Goal: Information Seeking & Learning: Understand process/instructions

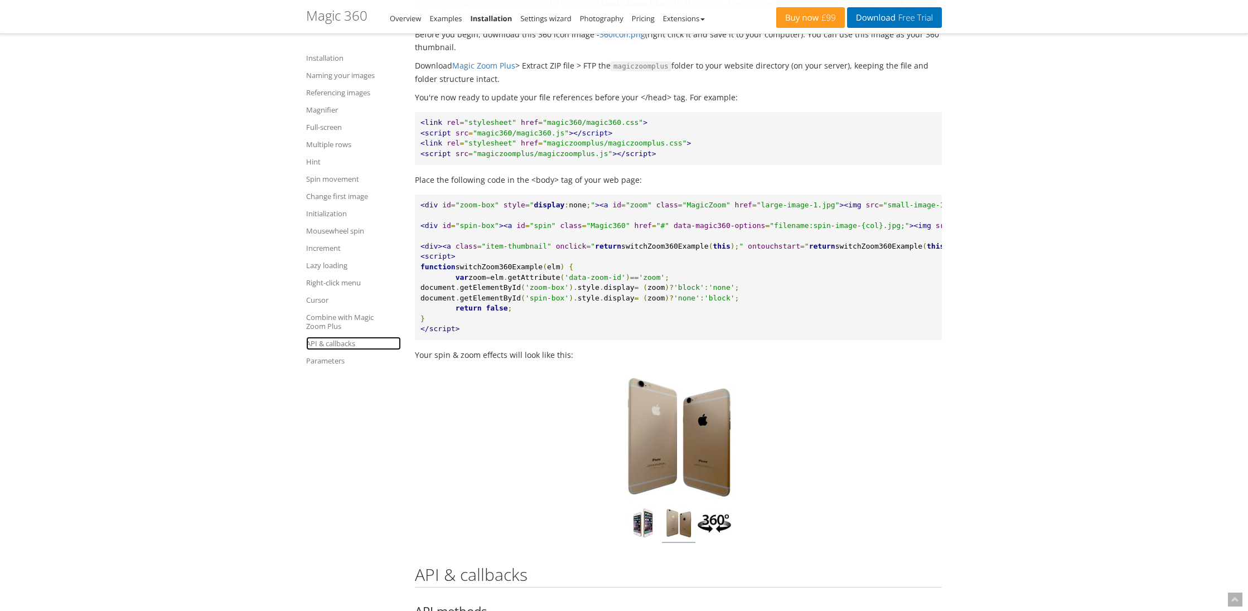
click at [327, 344] on link "API & callbacks" at bounding box center [353, 343] width 95 height 13
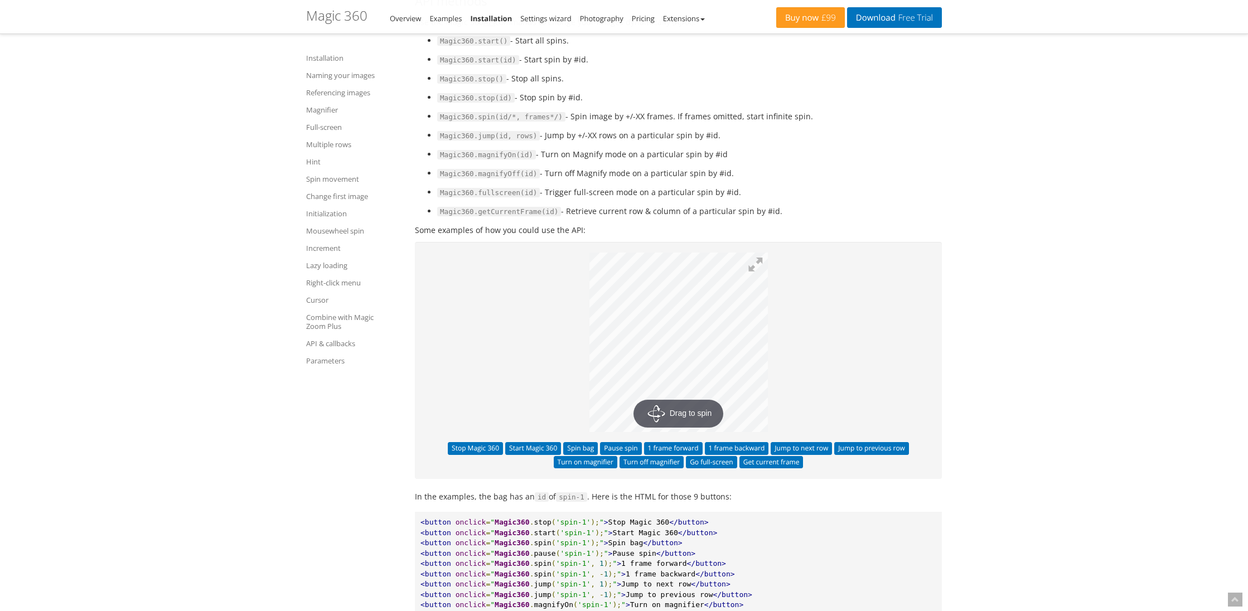
click at [453, 122] on span "Magic360.spin(id/*, frames*/)" at bounding box center [501, 117] width 128 height 10
drag, startPoint x: 453, startPoint y: 212, endPoint x: 819, endPoint y: 214, distance: 366.2
click at [819, 123] on li "Magic360.spin(id/*, frames*/) - Spin image by +/-XX frames. If frames omitted, …" at bounding box center [689, 116] width 504 height 13
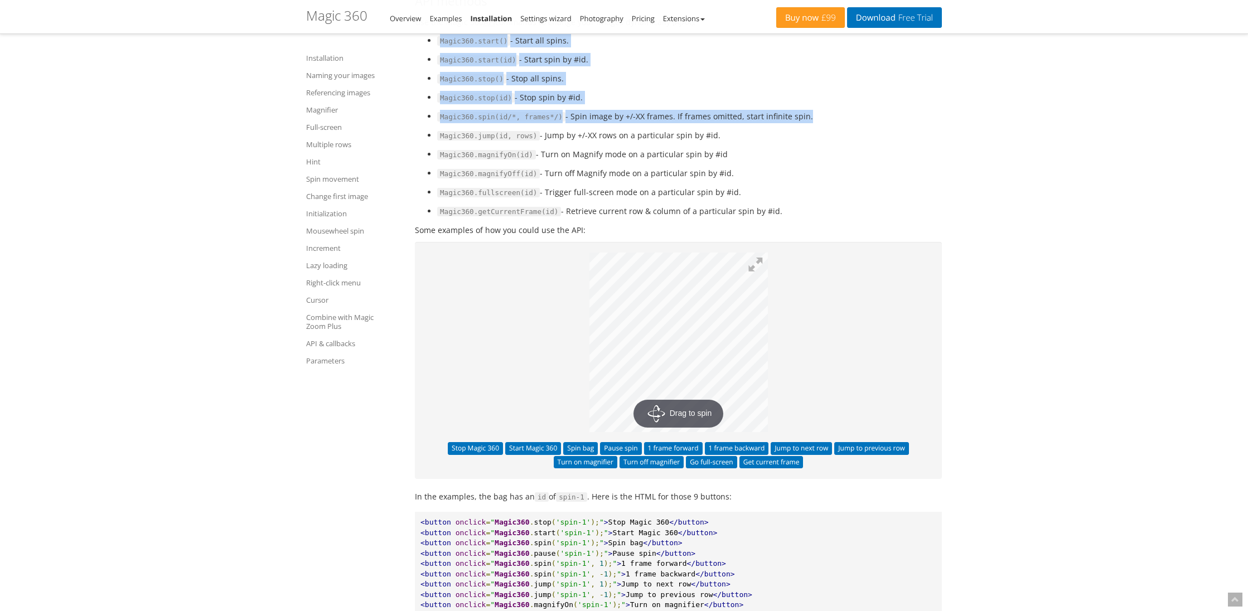
drag, startPoint x: 819, startPoint y: 214, endPoint x: 449, endPoint y: 128, distance: 380.0
click at [449, 128] on ul "Magic360.start() - Start all spins. Magic360.start(id) - Start spin by #id. Mag…" at bounding box center [678, 126] width 527 height 184
click at [449, 47] on li "Magic360.start() - Start all spins." at bounding box center [689, 40] width 504 height 13
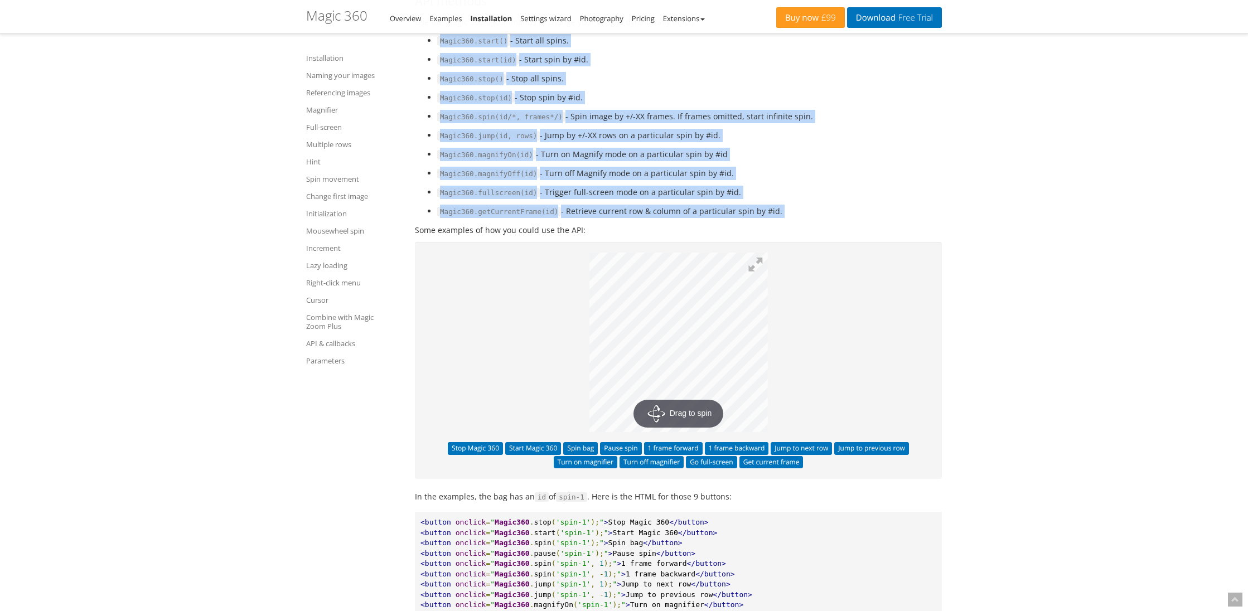
drag, startPoint x: 449, startPoint y: 128, endPoint x: 797, endPoint y: 309, distance: 391.7
click at [797, 218] on ul "Magic360.start() - Start all spins. Magic360.start(id) - Start spin by #id. Mag…" at bounding box center [678, 126] width 527 height 184
click at [797, 218] on li "Magic360.getCurrentFrame(id) - Retrieve current row & column of a particular sp…" at bounding box center [689, 211] width 504 height 13
drag, startPoint x: 793, startPoint y: 307, endPoint x: 414, endPoint y: 99, distance: 432.8
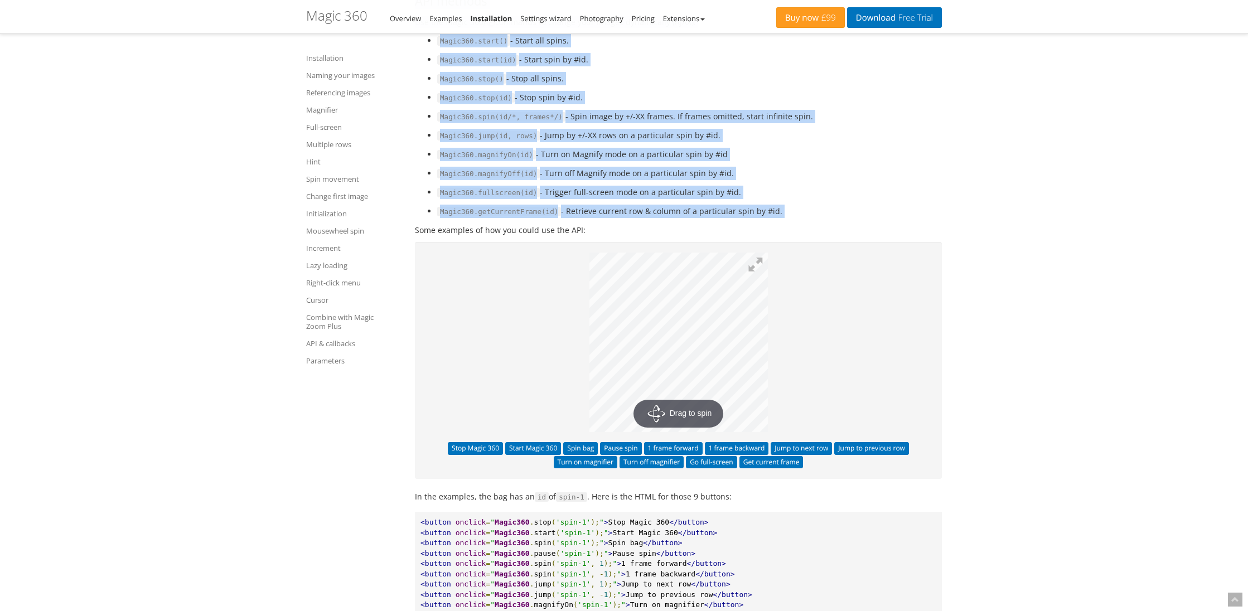
drag, startPoint x: 414, startPoint y: 99, endPoint x: 816, endPoint y: 307, distance: 453.0
click at [816, 218] on li "Magic360.getCurrentFrame(id) - Retrieve current row & column of a particular sp…" at bounding box center [689, 211] width 504 height 13
drag, startPoint x: 816, startPoint y: 307, endPoint x: 420, endPoint y: 99, distance: 447.6
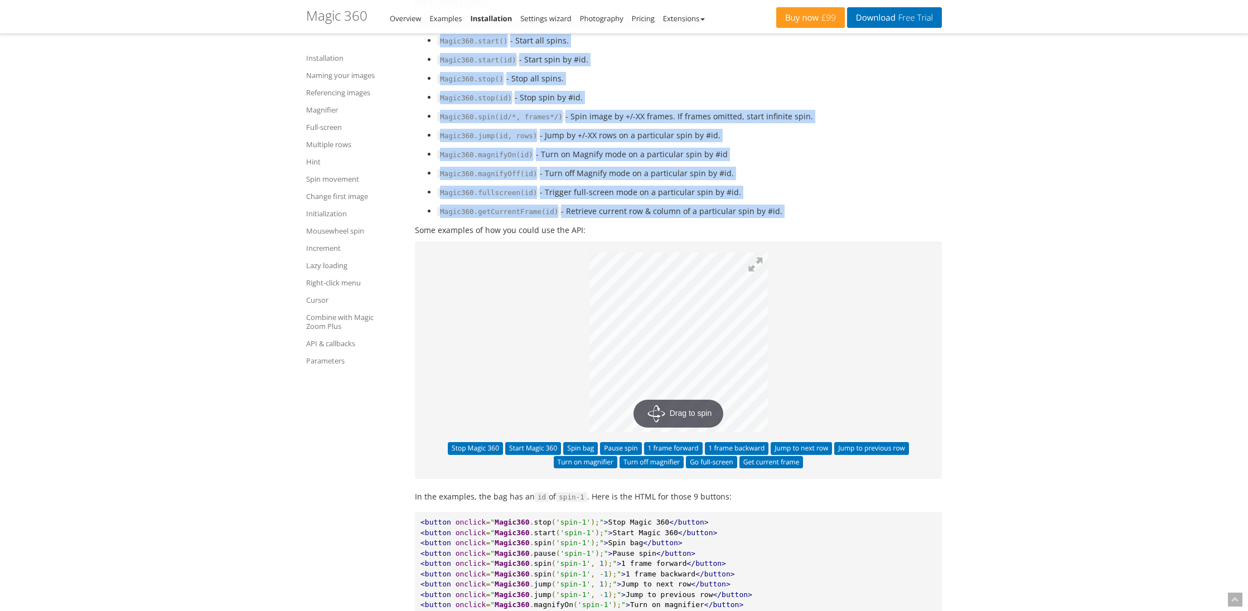
click at [420, 7] on h3 "API methods" at bounding box center [678, 0] width 527 height 13
drag, startPoint x: 420, startPoint y: 99, endPoint x: 802, endPoint y: 312, distance: 437.2
click at [802, 218] on li "Magic360.getCurrentFrame(id) - Retrieve current row & column of a particular sp…" at bounding box center [689, 211] width 504 height 13
